Goal: Task Accomplishment & Management: Manage account settings

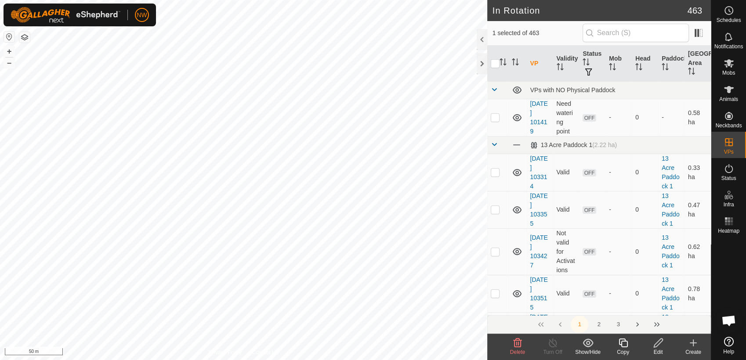
click at [660, 344] on icon at bounding box center [658, 343] width 11 height 11
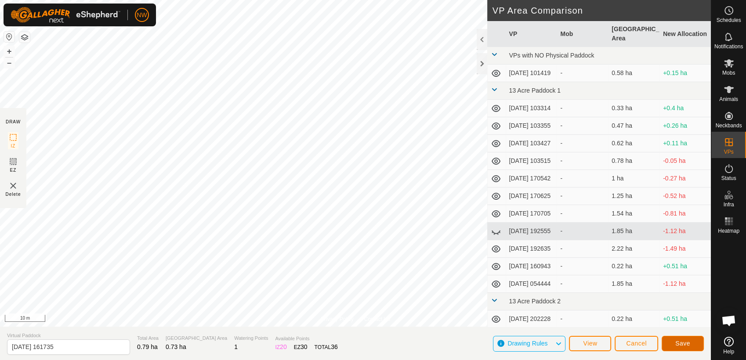
click at [695, 341] on button "Save" at bounding box center [683, 343] width 42 height 15
